Goal: Task Accomplishment & Management: Complete application form

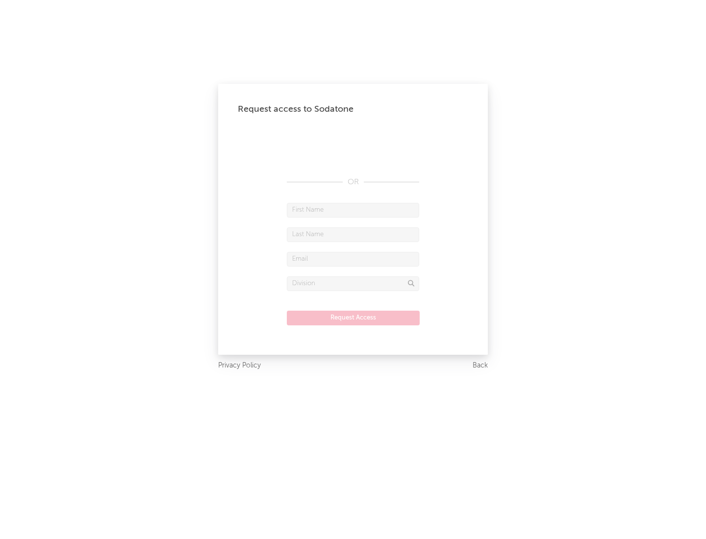
click at [353, 210] on input "text" at bounding box center [353, 210] width 132 height 15
type input "[PERSON_NAME]"
click at [353, 234] on input "text" at bounding box center [353, 234] width 132 height 15
type input "[PERSON_NAME]"
click at [353, 259] on input "text" at bounding box center [353, 259] width 132 height 15
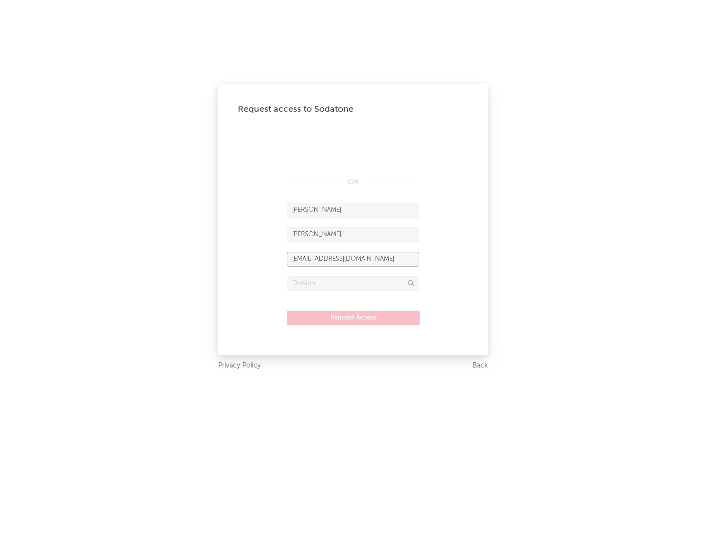
type input "[EMAIL_ADDRESS][DOMAIN_NAME]"
click at [353, 283] on input "text" at bounding box center [353, 283] width 132 height 15
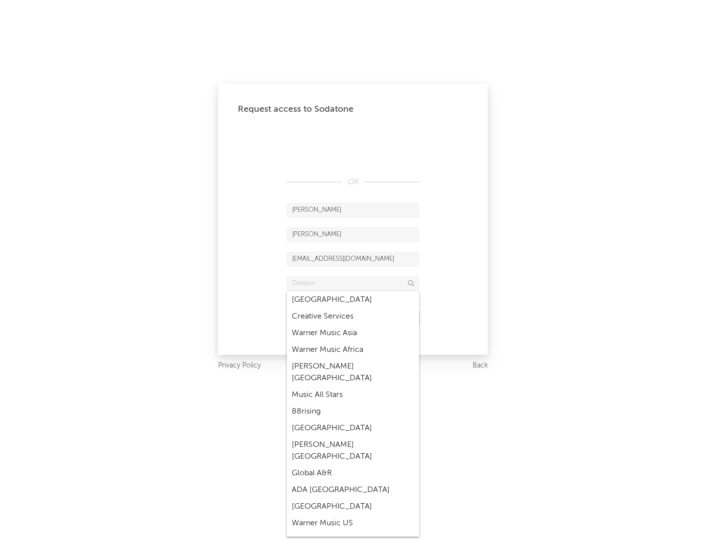
click at [353, 387] on div "Music All Stars" at bounding box center [353, 395] width 132 height 17
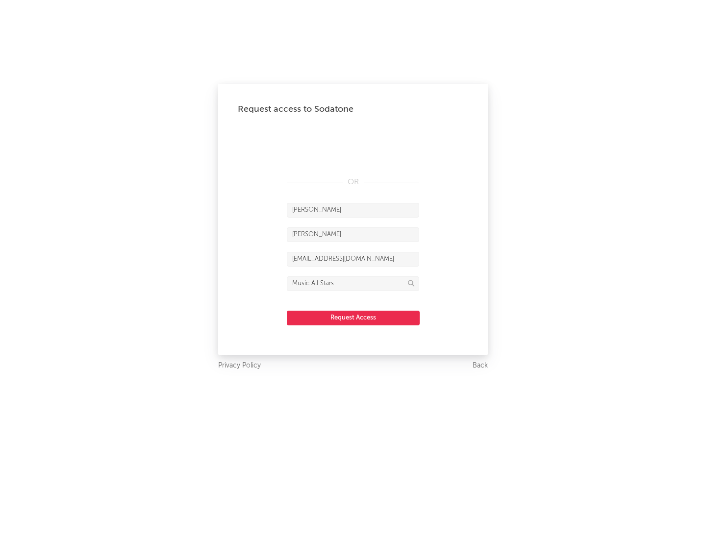
type input "Music All Stars"
click at [353, 317] on button "Request Access" at bounding box center [353, 318] width 133 height 15
